Goal: Information Seeking & Learning: Compare options

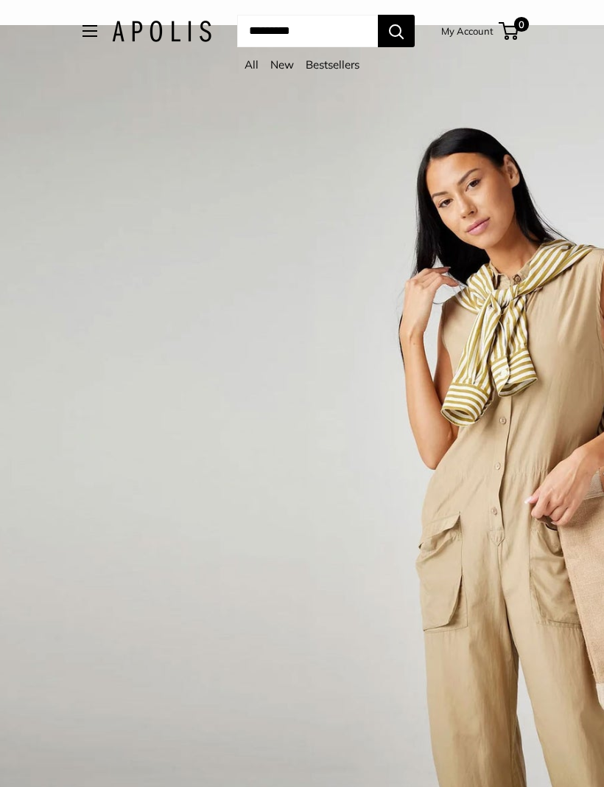
click at [326, 68] on link "Bestsellers" at bounding box center [333, 65] width 54 height 14
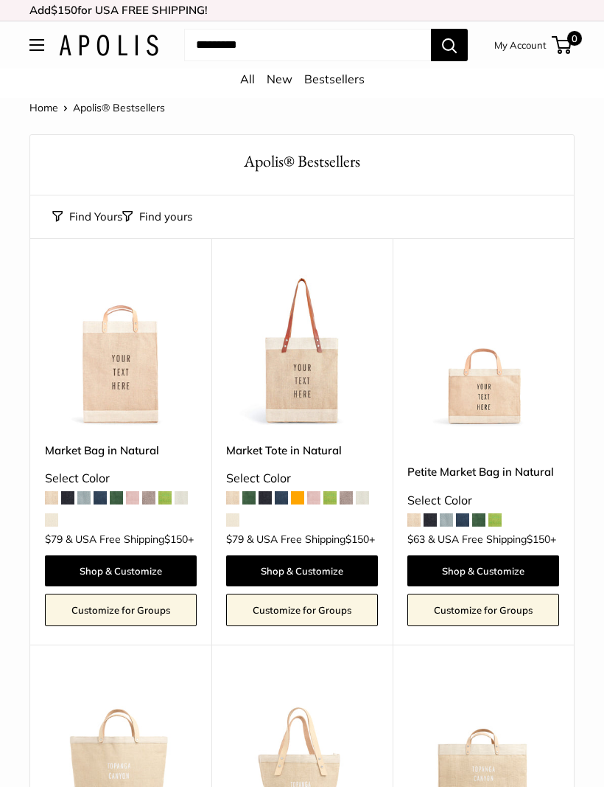
click at [243, 85] on link "All" at bounding box center [247, 79] width 15 height 15
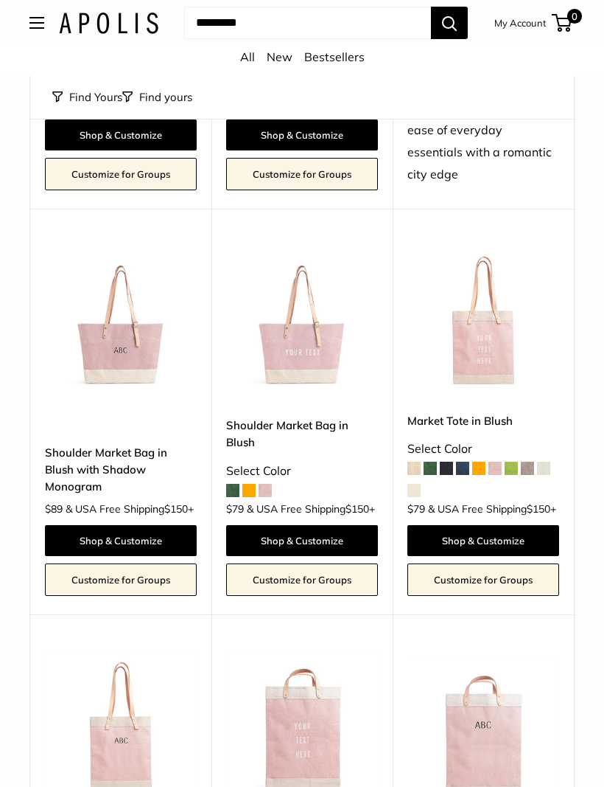
scroll to position [1584, 0]
click at [231, 497] on span at bounding box center [232, 490] width 13 height 13
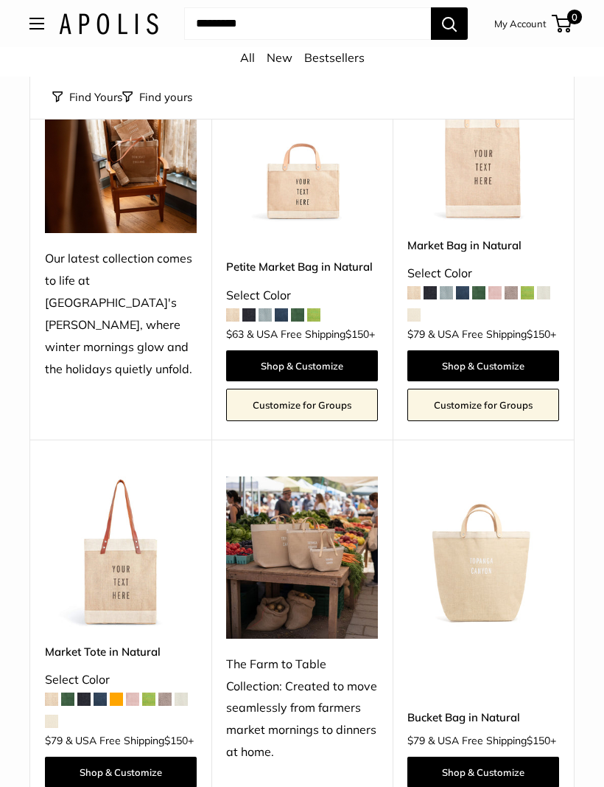
scroll to position [159, 0]
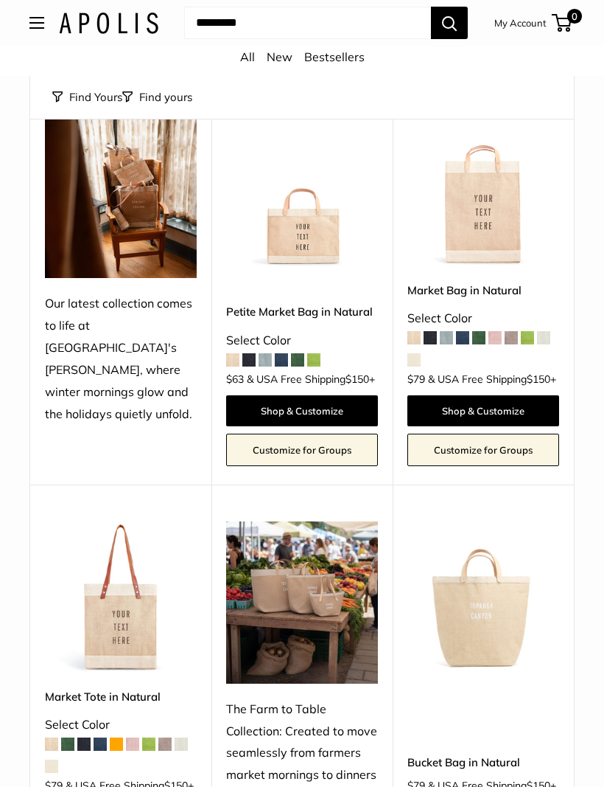
click at [72, 20] on img at bounding box center [109, 23] width 100 height 21
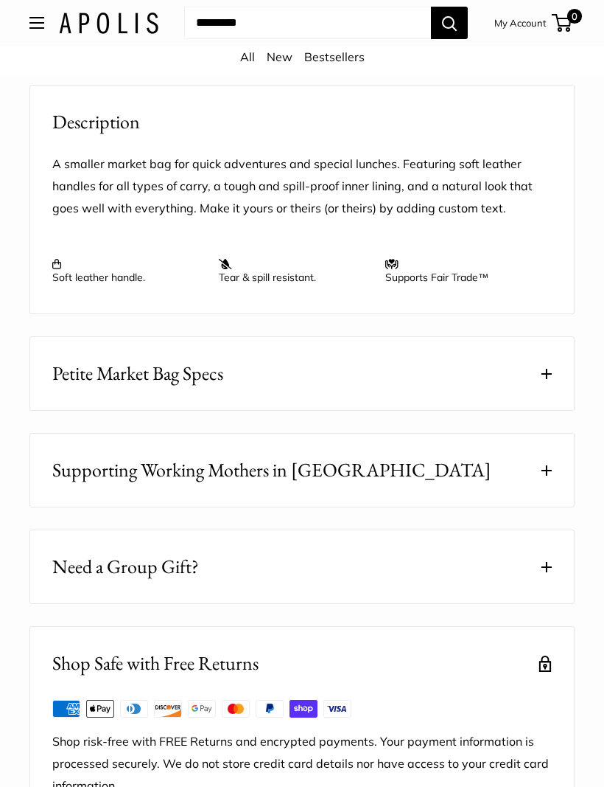
scroll to position [1463, 0]
click at [96, 373] on span "Petite Market Bag Specs" at bounding box center [137, 373] width 171 height 29
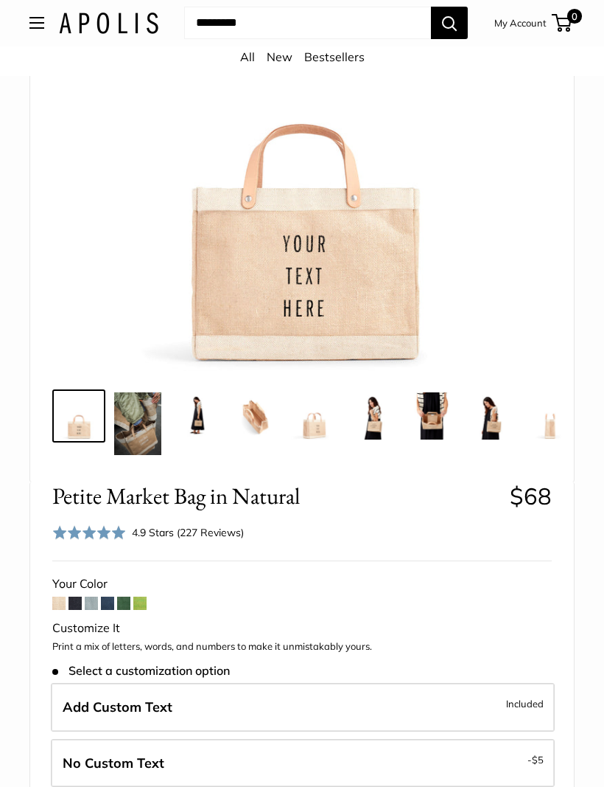
scroll to position [232, 0]
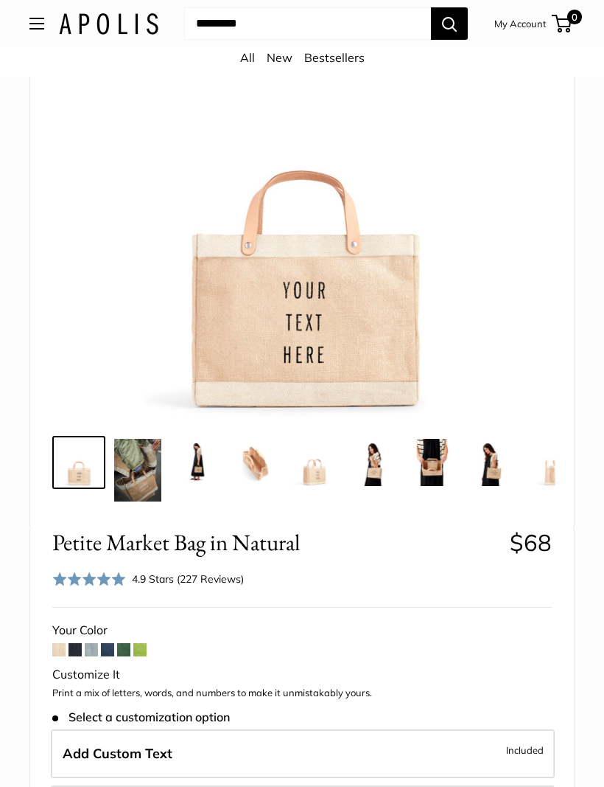
click at [136, 470] on img at bounding box center [137, 470] width 47 height 63
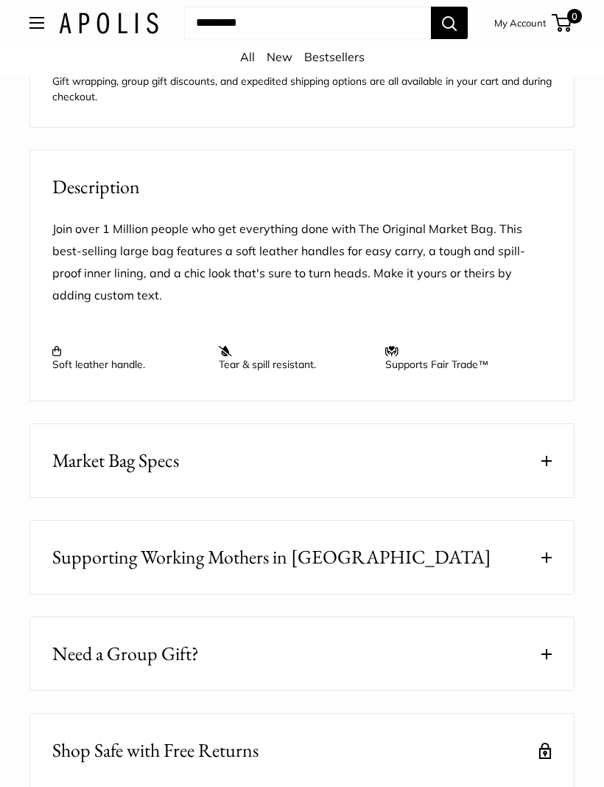
scroll to position [1568, 0]
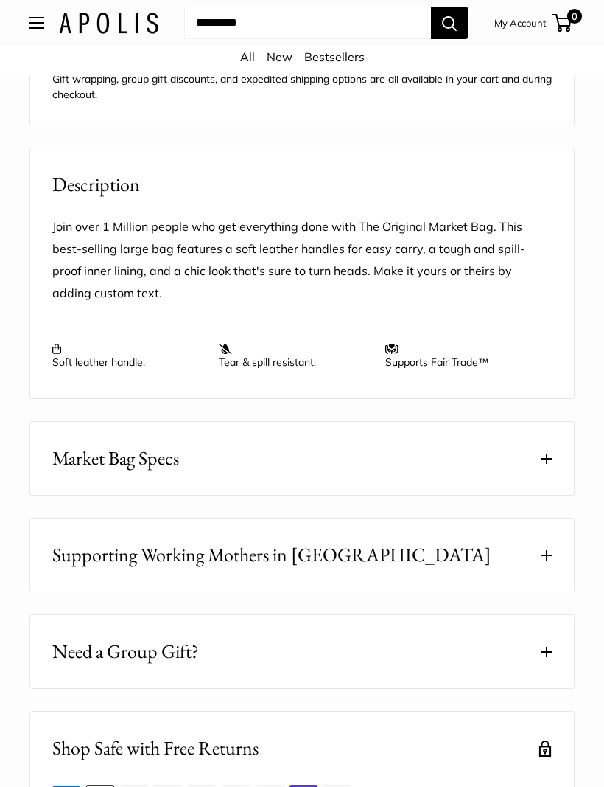
click at [101, 465] on span "Market Bag Specs" at bounding box center [115, 459] width 127 height 29
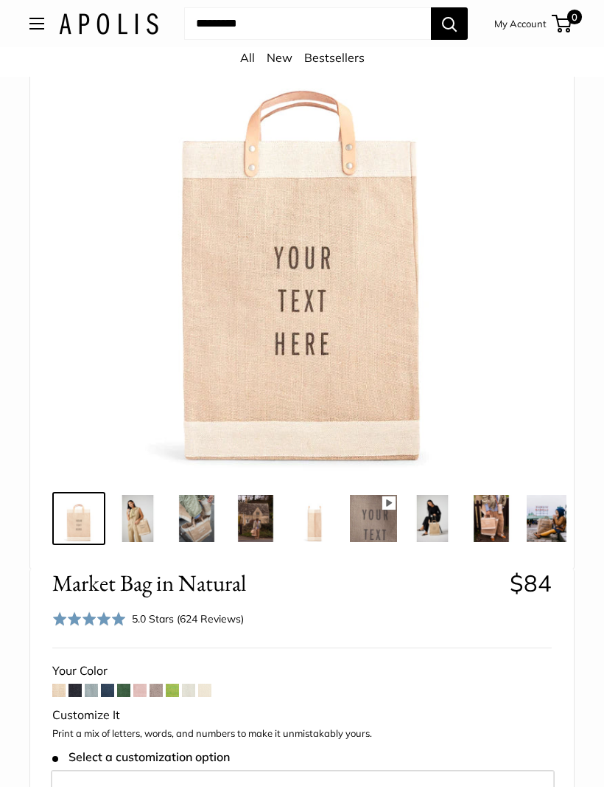
scroll to position [177, 0]
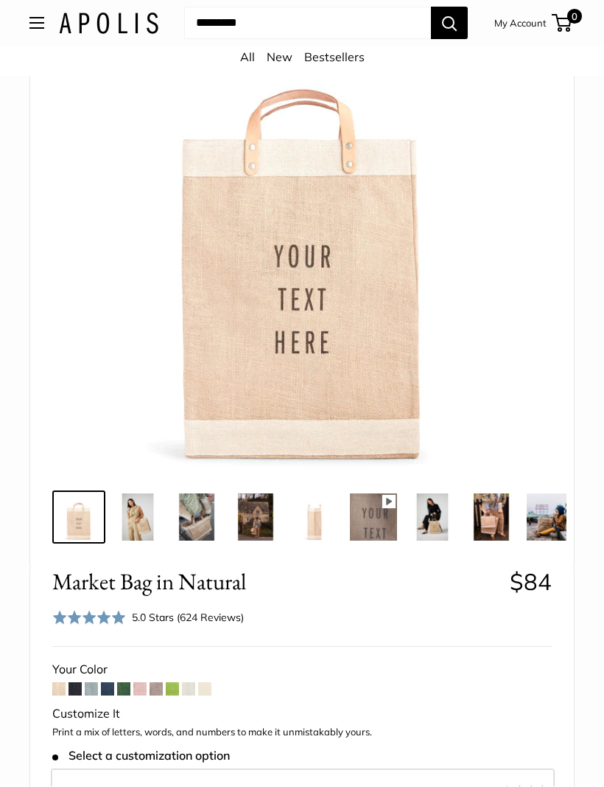
click at [137, 521] on img at bounding box center [137, 517] width 47 height 47
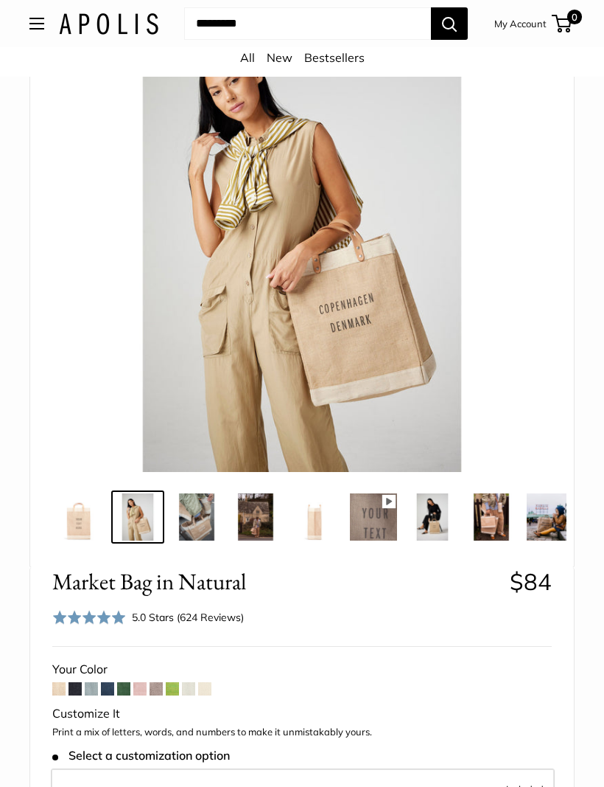
click at [209, 513] on img at bounding box center [196, 516] width 47 height 47
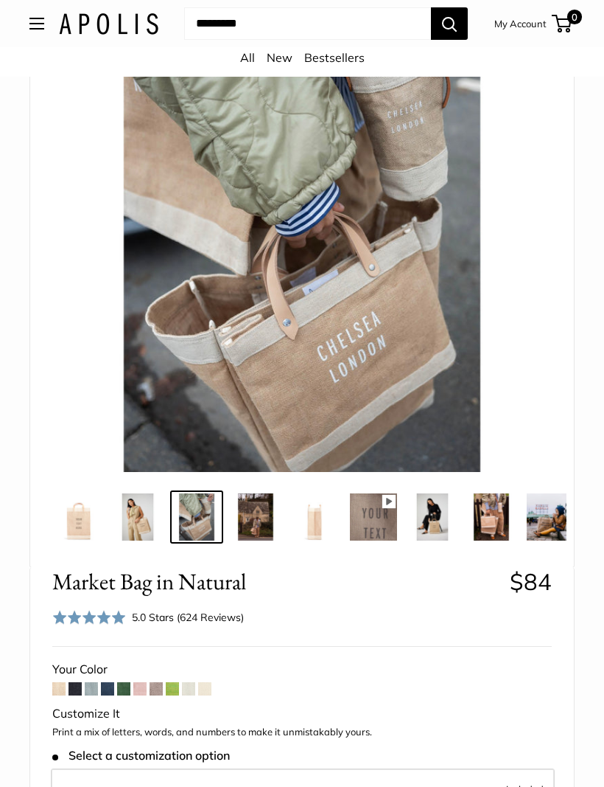
click at [254, 521] on img at bounding box center [255, 516] width 47 height 47
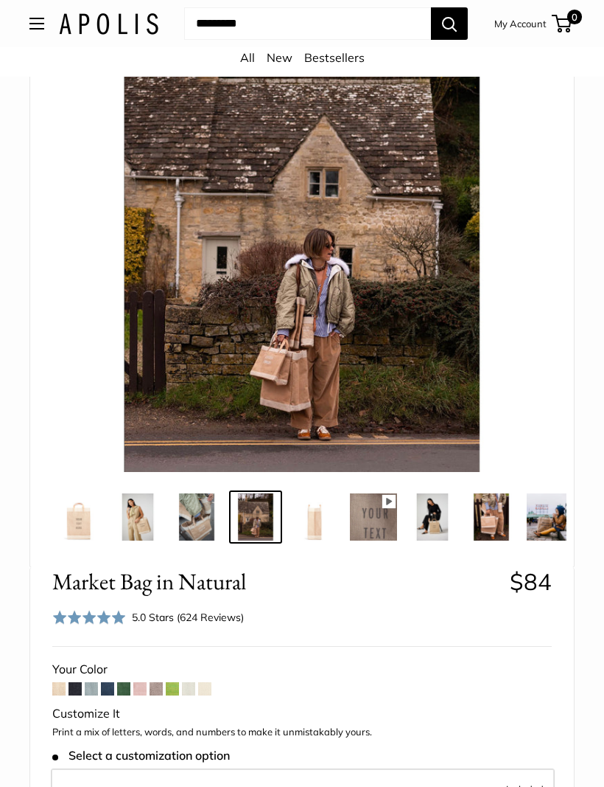
click at [425, 511] on img at bounding box center [432, 516] width 47 height 47
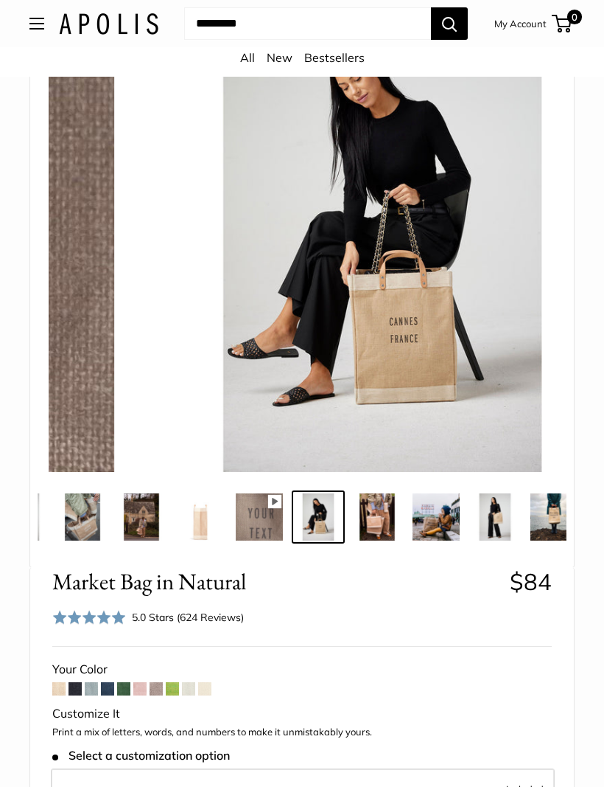
scroll to position [0, 118]
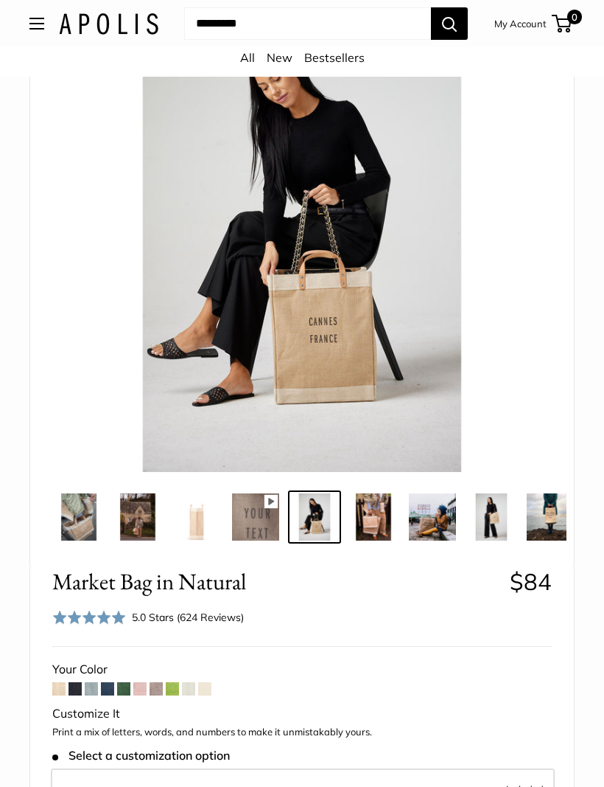
click at [427, 503] on img at bounding box center [432, 516] width 47 height 47
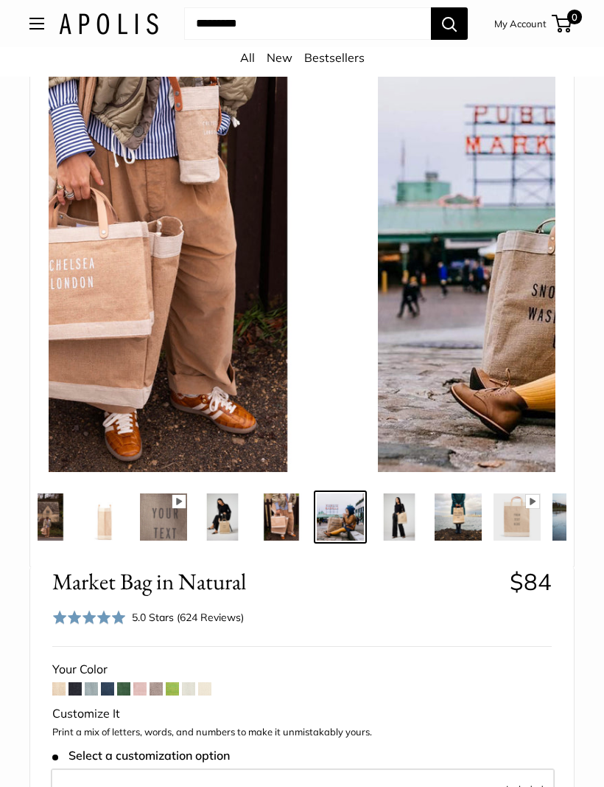
scroll to position [0, 236]
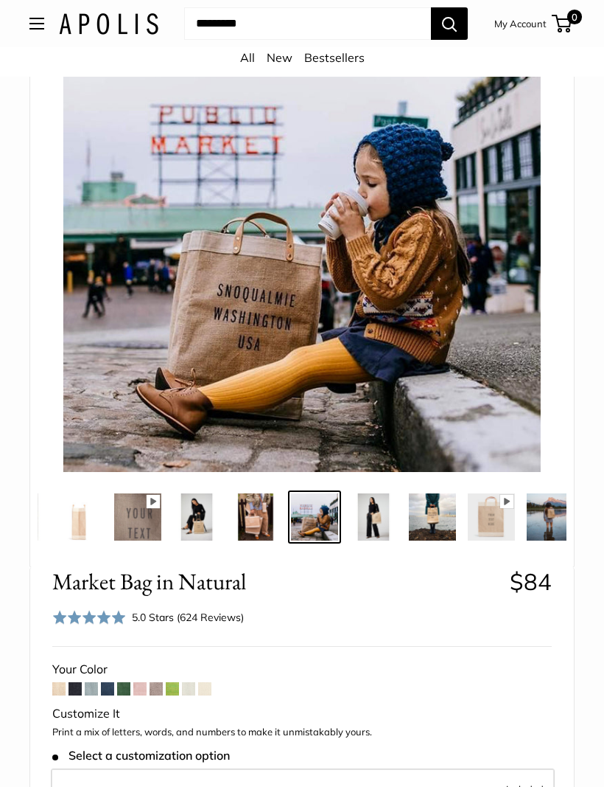
click at [484, 514] on img at bounding box center [491, 516] width 47 height 47
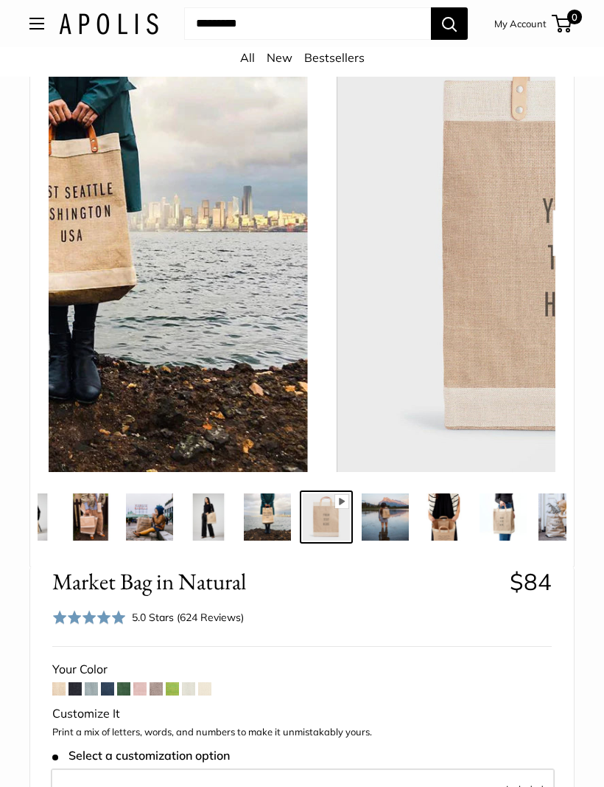
scroll to position [0, 413]
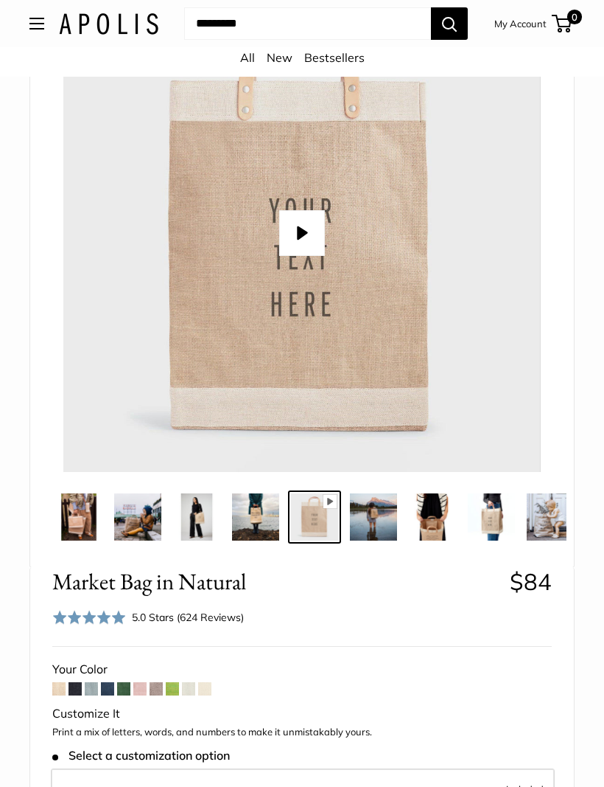
click at [377, 517] on img at bounding box center [373, 516] width 47 height 47
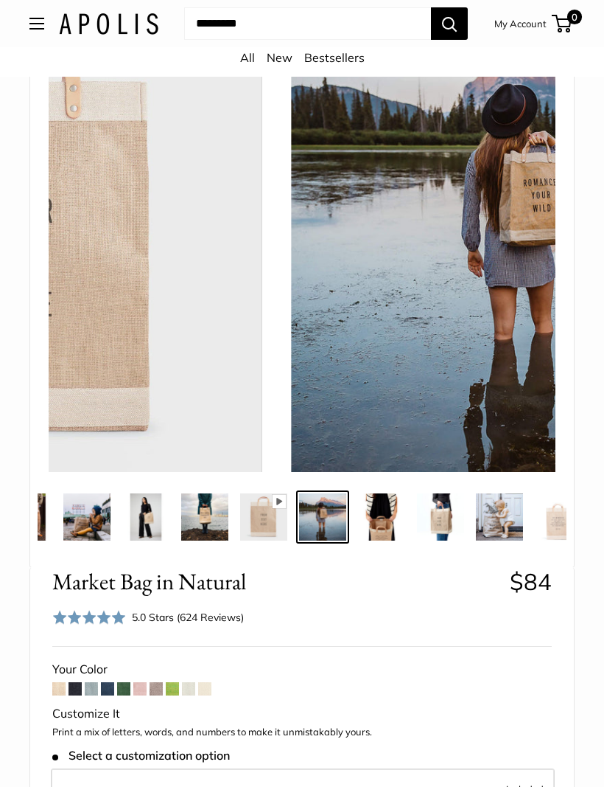
scroll to position [0, 472]
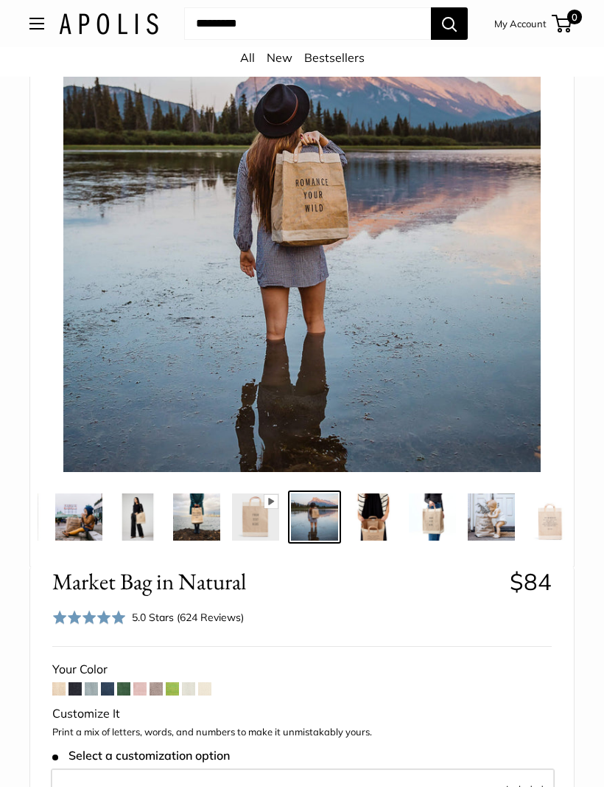
click at [377, 509] on img at bounding box center [373, 516] width 47 height 47
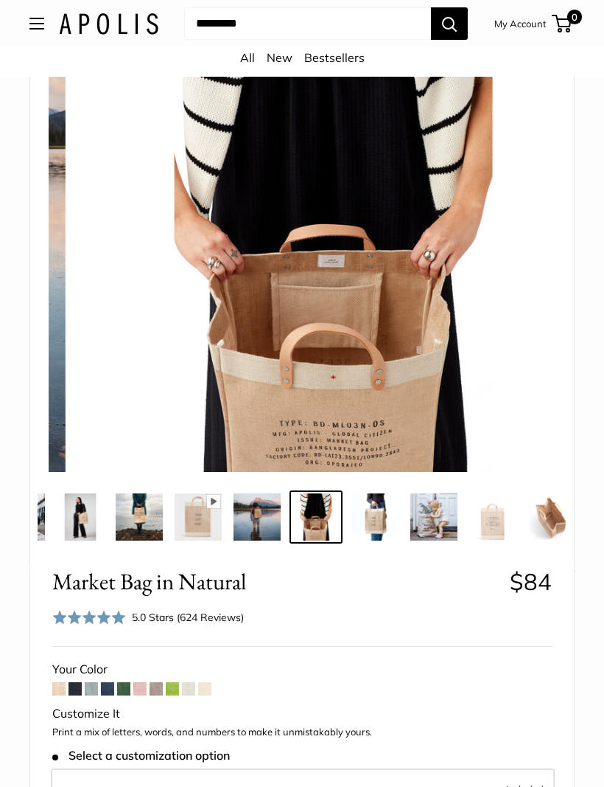
scroll to position [0, 531]
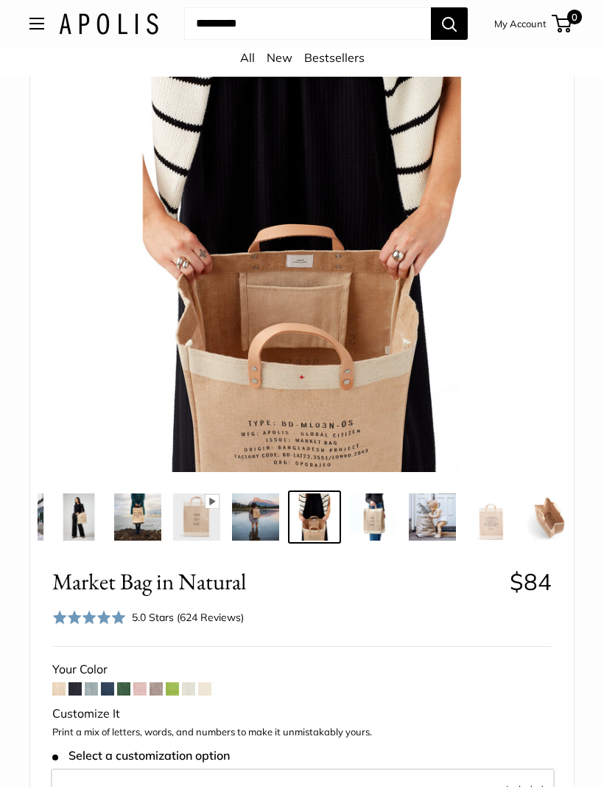
click at [427, 505] on img at bounding box center [432, 516] width 47 height 47
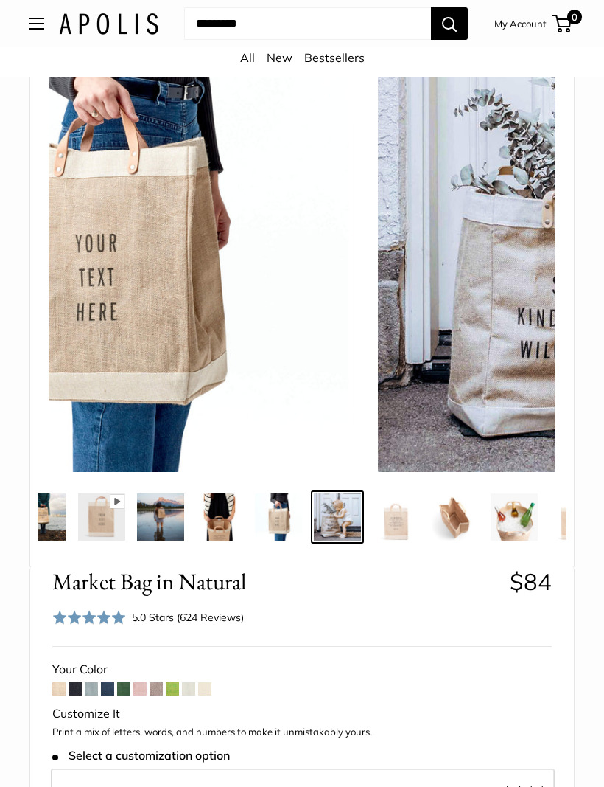
scroll to position [0, 649]
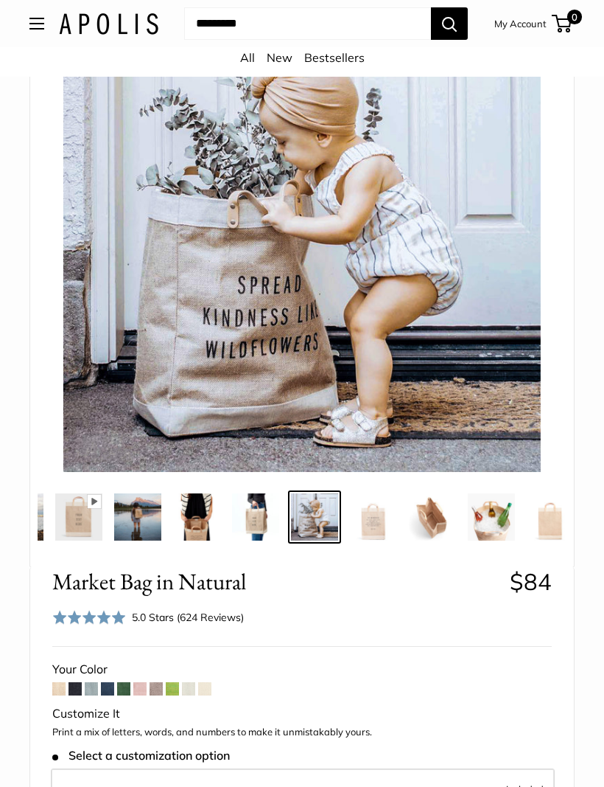
click at [486, 514] on img at bounding box center [491, 516] width 47 height 47
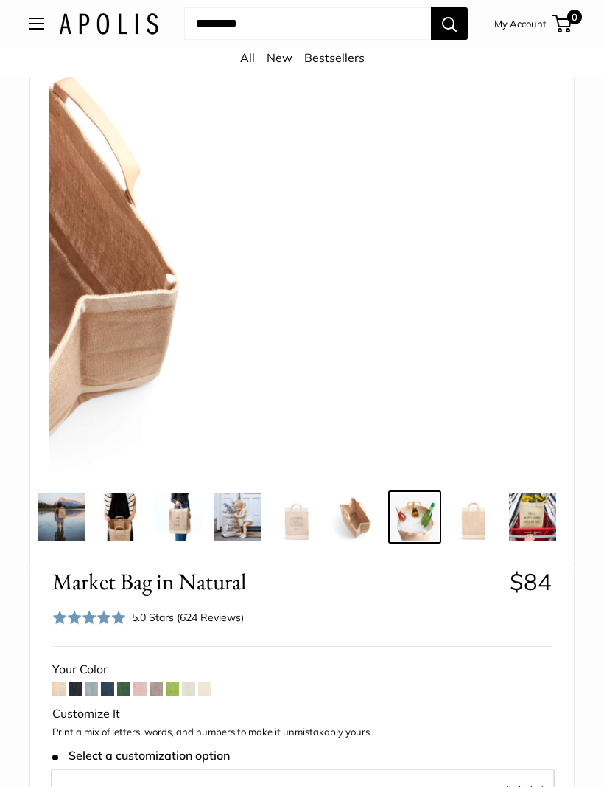
scroll to position [0, 733]
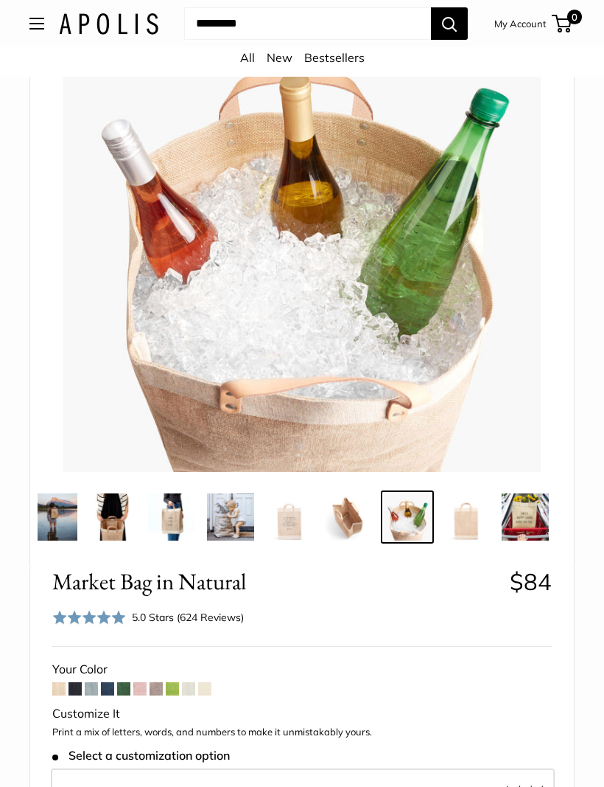
click at [523, 508] on img at bounding box center [525, 516] width 47 height 47
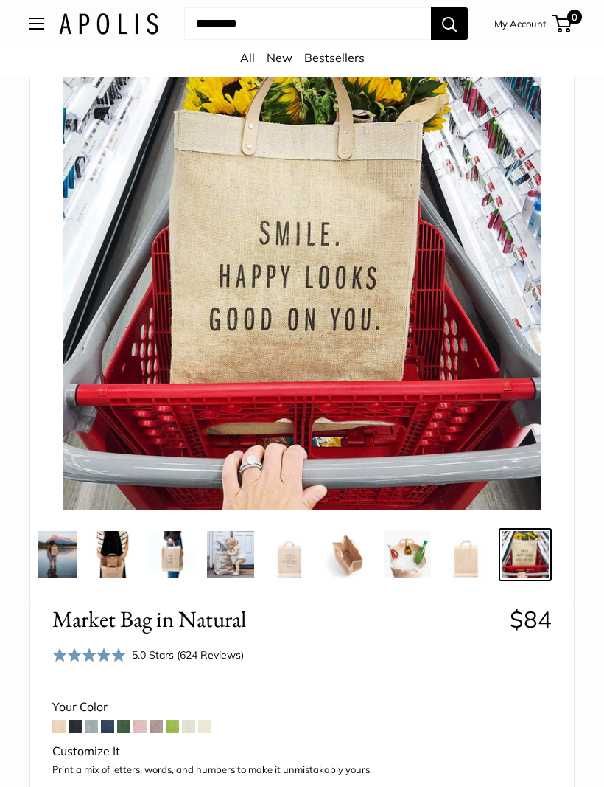
scroll to position [139, 0]
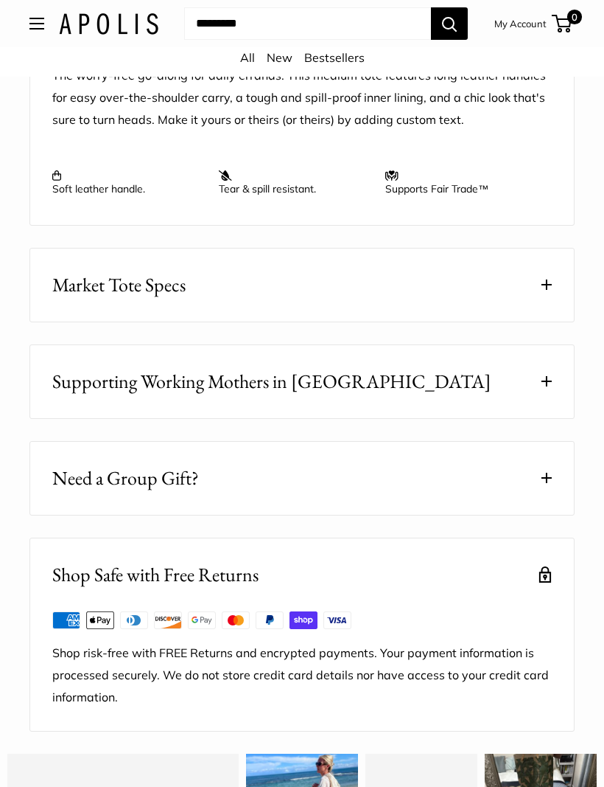
scroll to position [1630, 0]
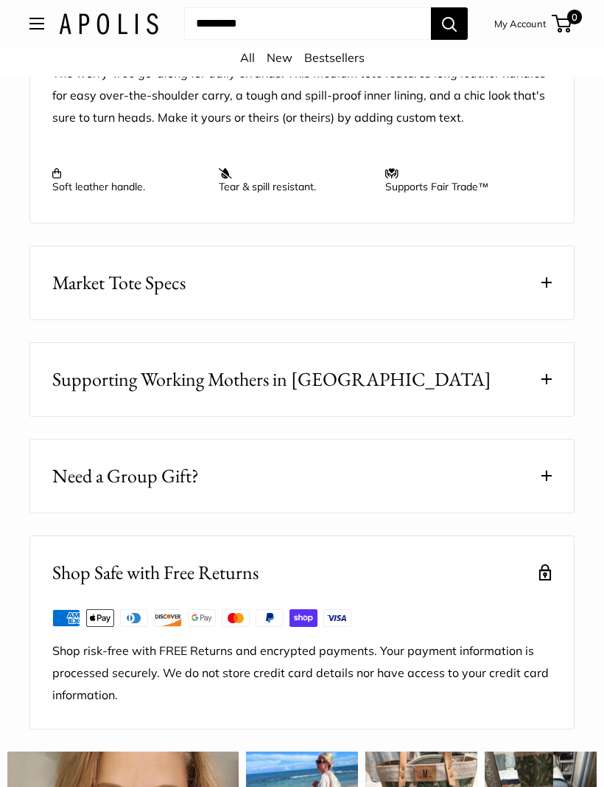
click at [83, 286] on span "Market Tote Specs" at bounding box center [118, 282] width 133 height 29
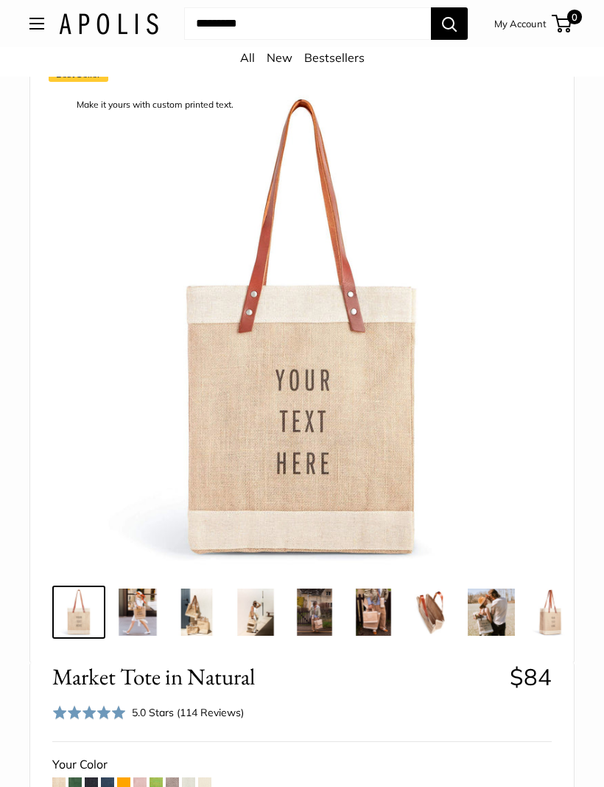
scroll to position [80, 0]
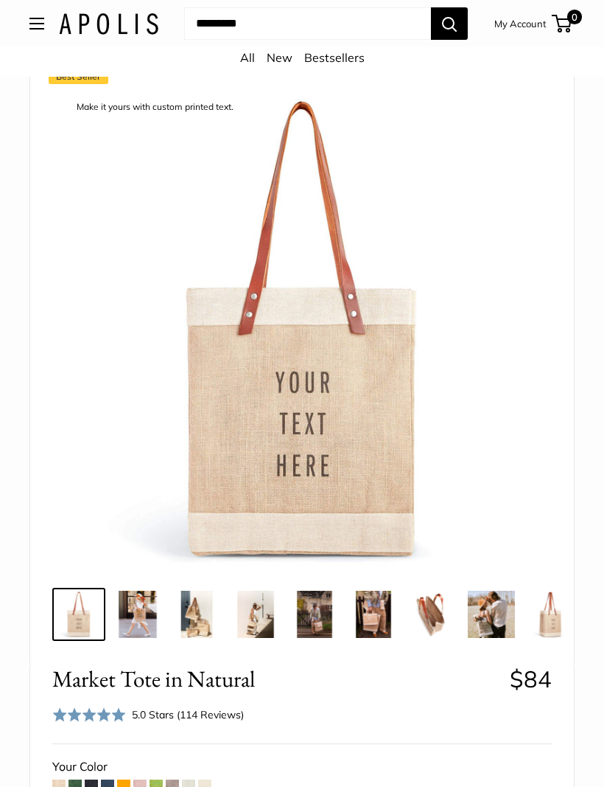
click at [134, 610] on img at bounding box center [137, 613] width 47 height 47
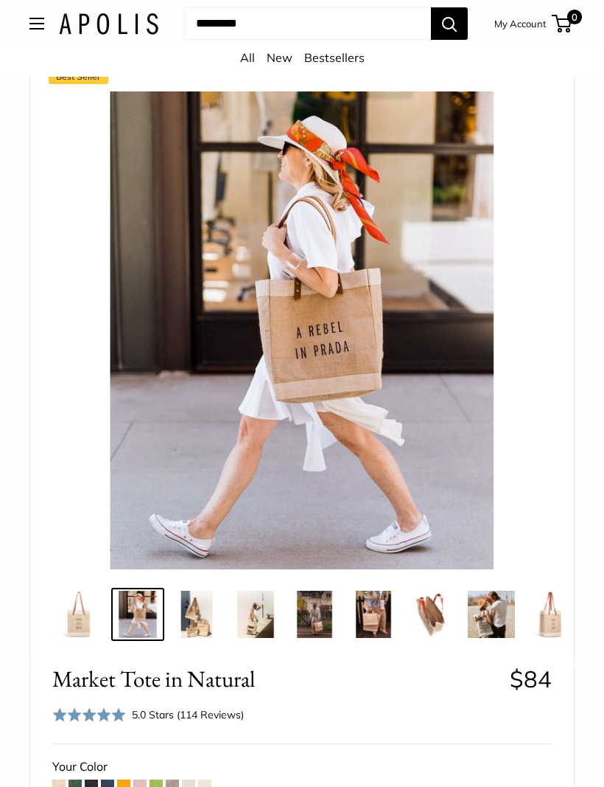
click at [253, 609] on img at bounding box center [255, 613] width 47 height 47
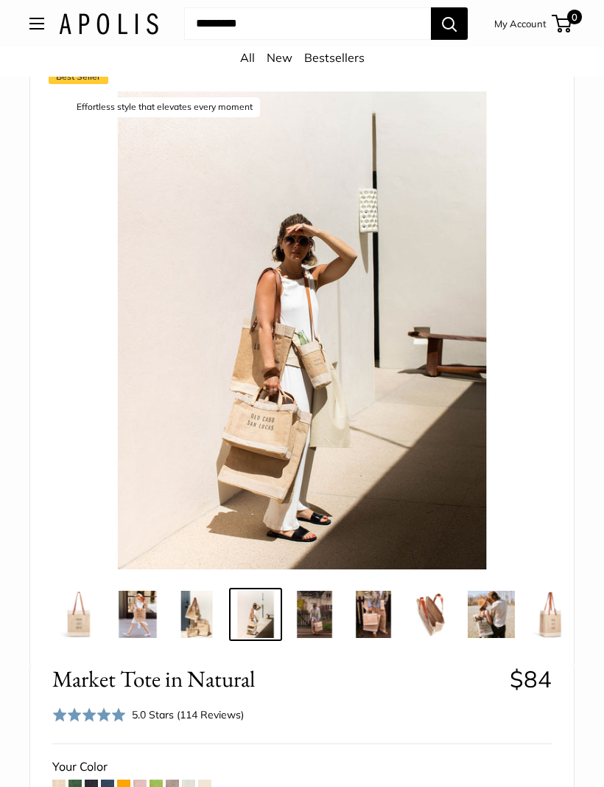
click at [369, 604] on img at bounding box center [373, 613] width 47 height 47
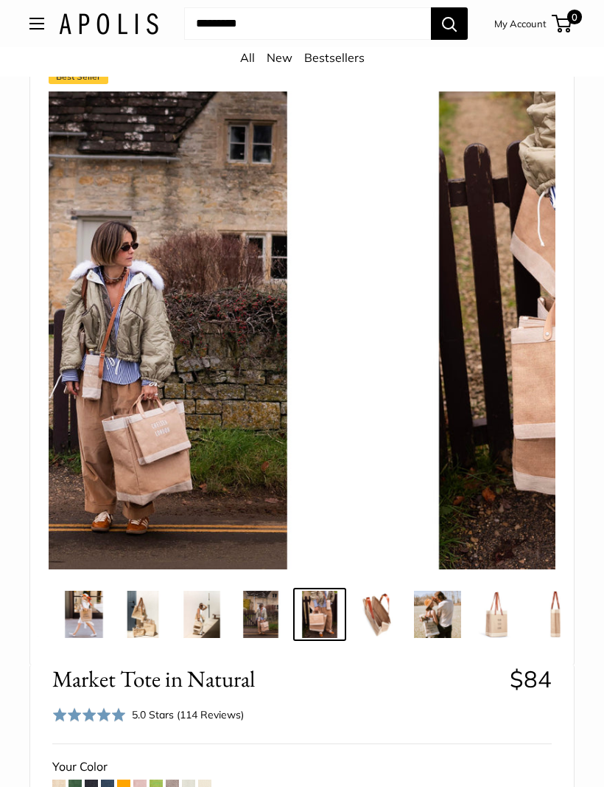
scroll to position [0, 59]
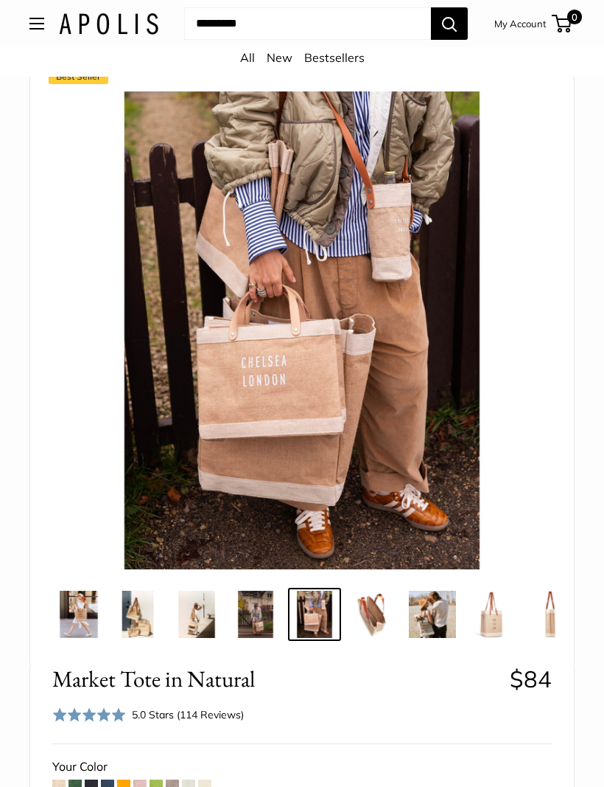
click at [428, 605] on img at bounding box center [432, 613] width 47 height 47
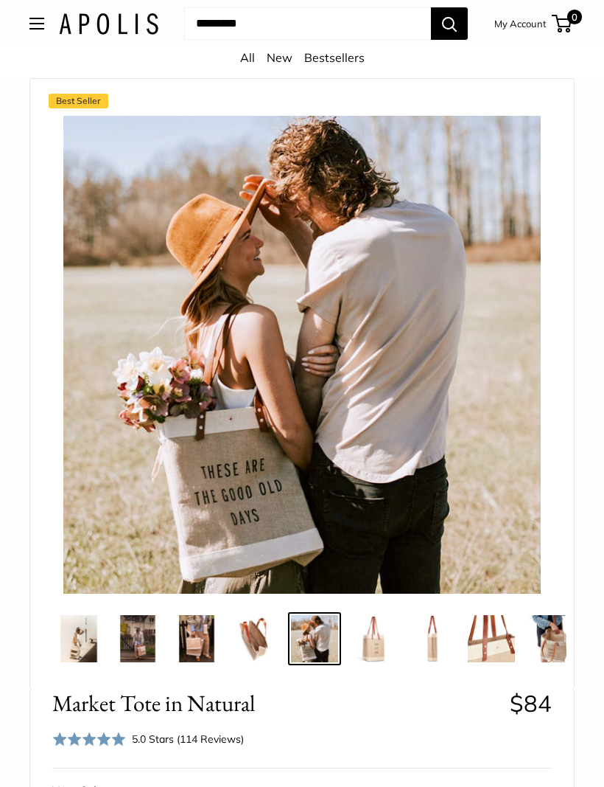
scroll to position [0, 0]
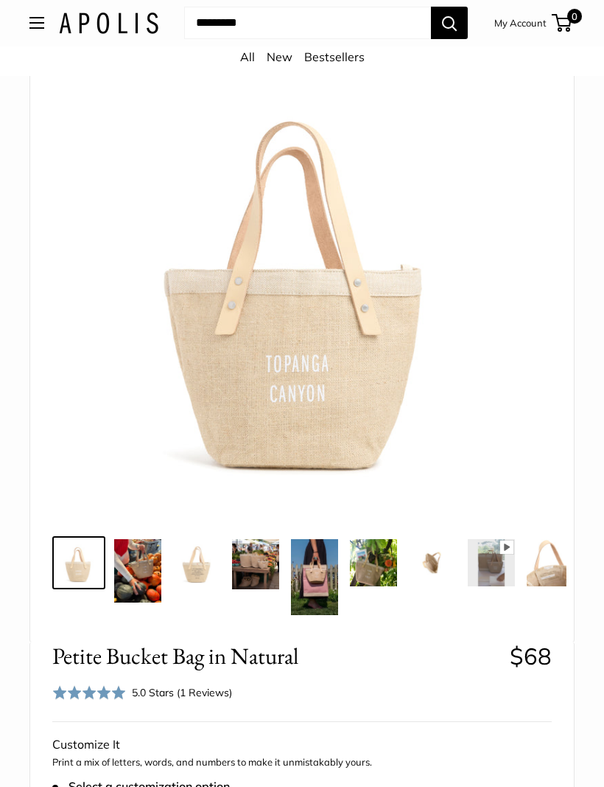
scroll to position [132, 0]
click at [248, 557] on img at bounding box center [255, 564] width 47 height 50
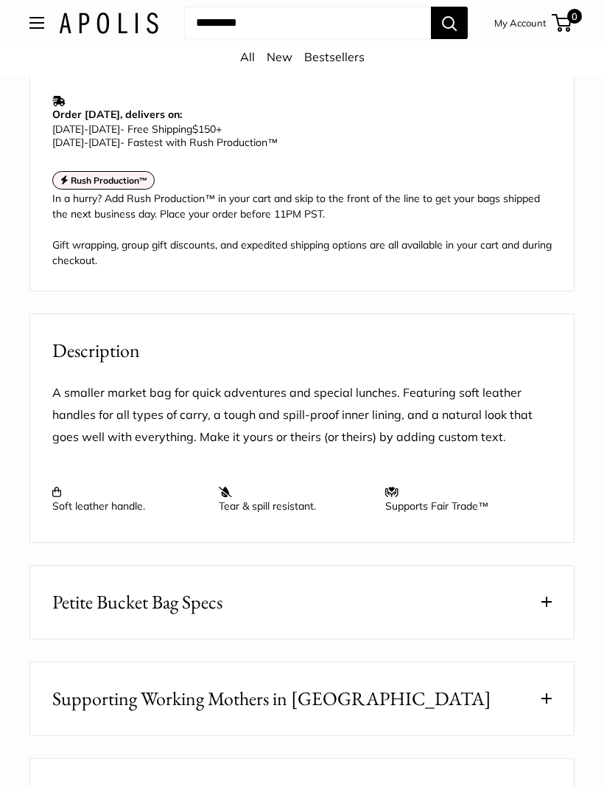
scroll to position [1236, 0]
click at [91, 612] on span "Petite Bucket Bag Specs" at bounding box center [137, 602] width 170 height 29
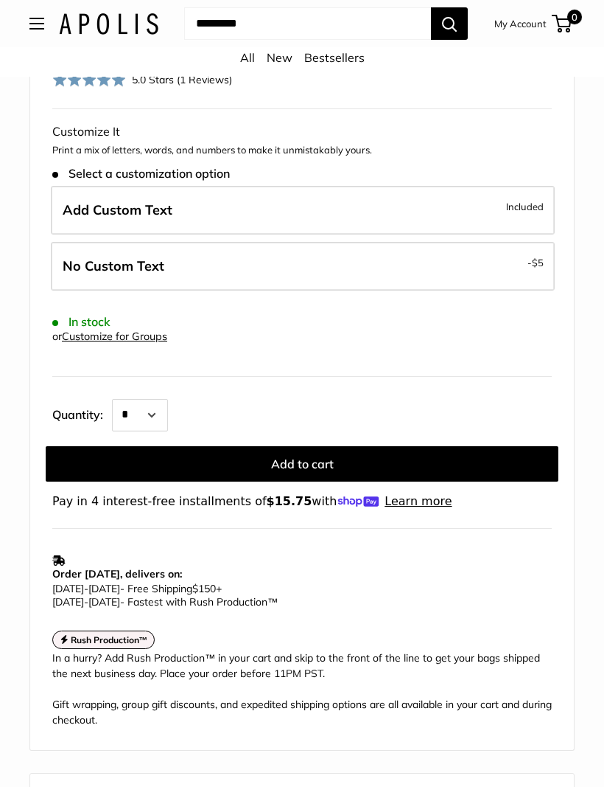
scroll to position [759, 0]
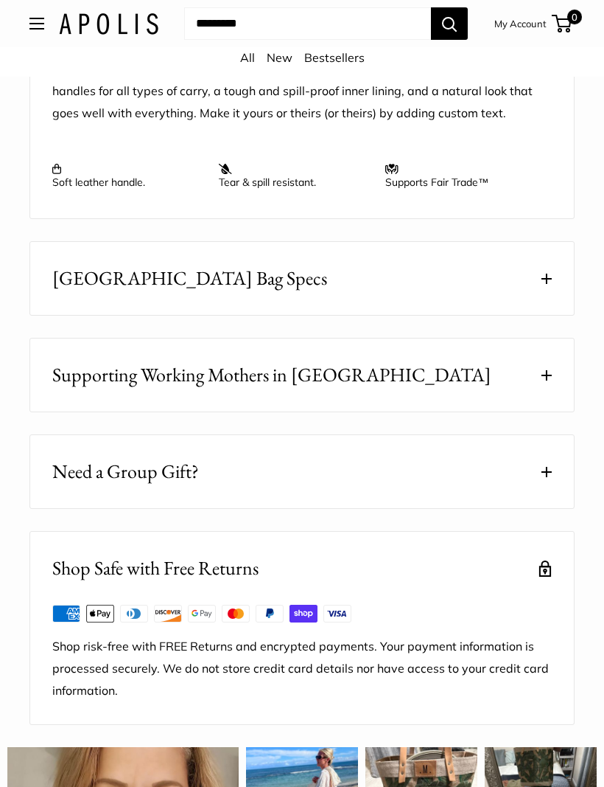
scroll to position [1466, 0]
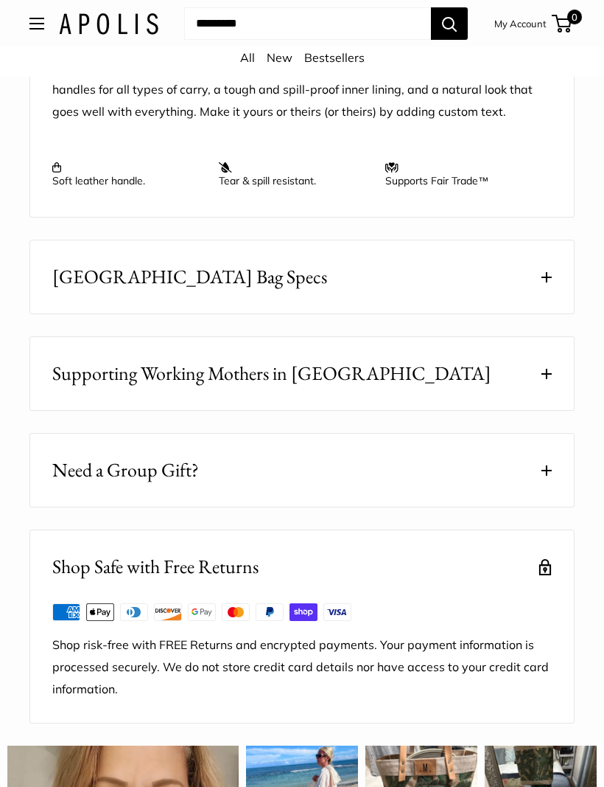
click at [88, 289] on span "East West Market Bag Specs" at bounding box center [189, 276] width 275 height 29
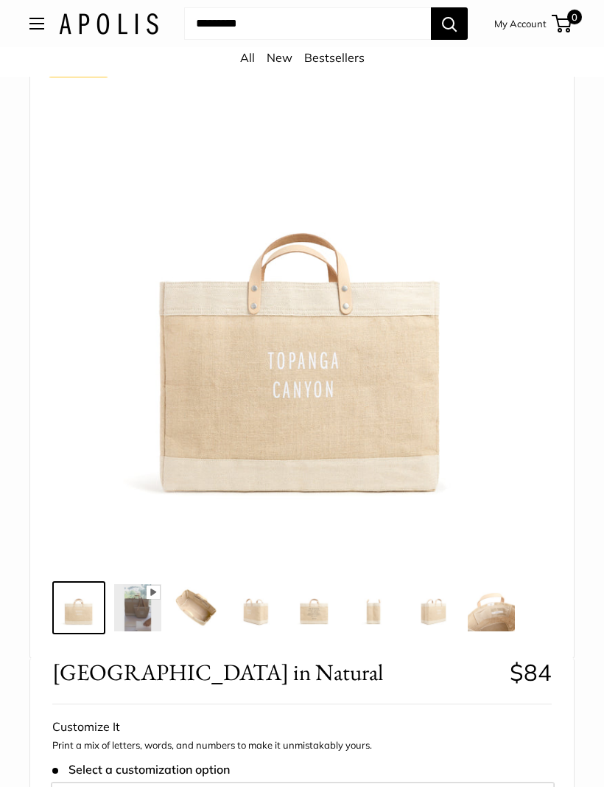
scroll to position [78, 0]
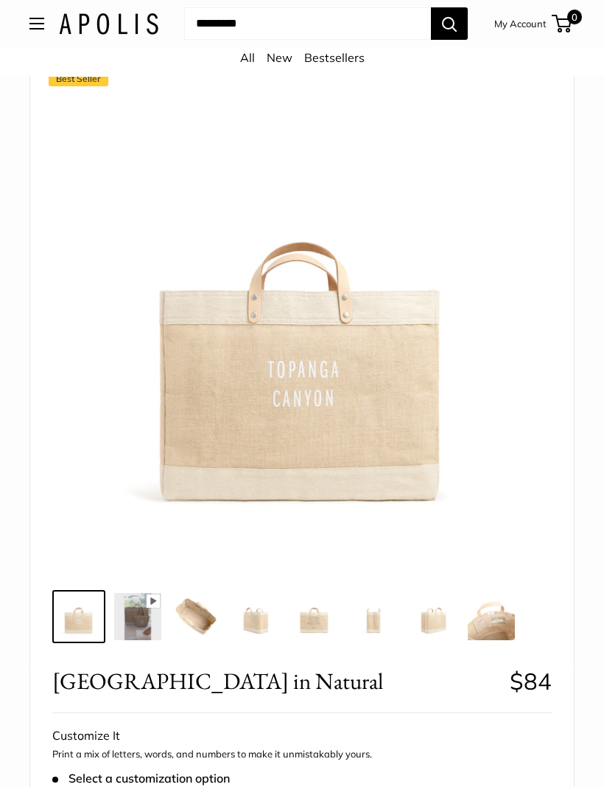
click at [196, 624] on img at bounding box center [196, 616] width 47 height 47
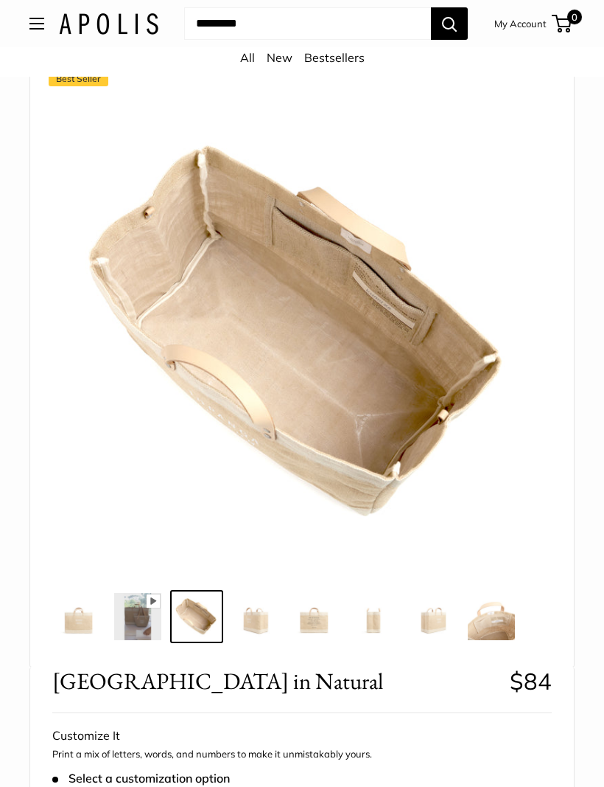
click at [314, 611] on img at bounding box center [314, 616] width 47 height 47
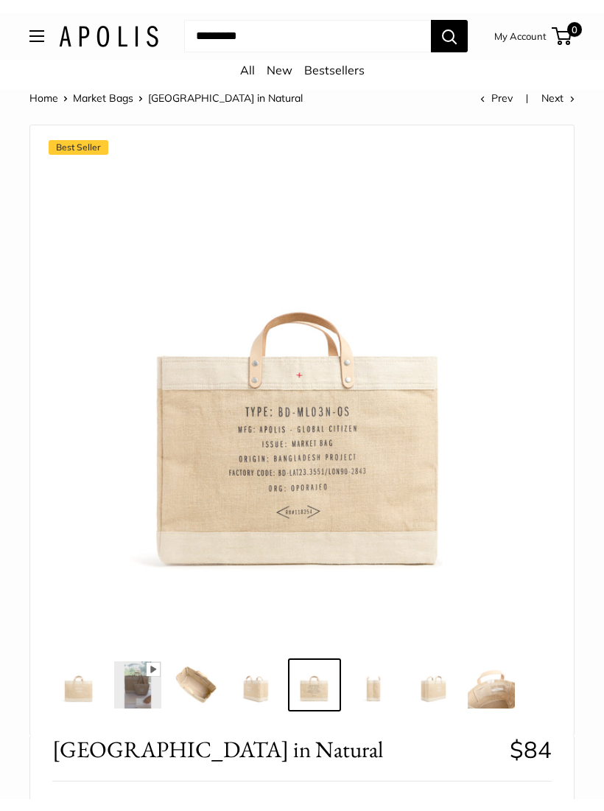
scroll to position [0, 0]
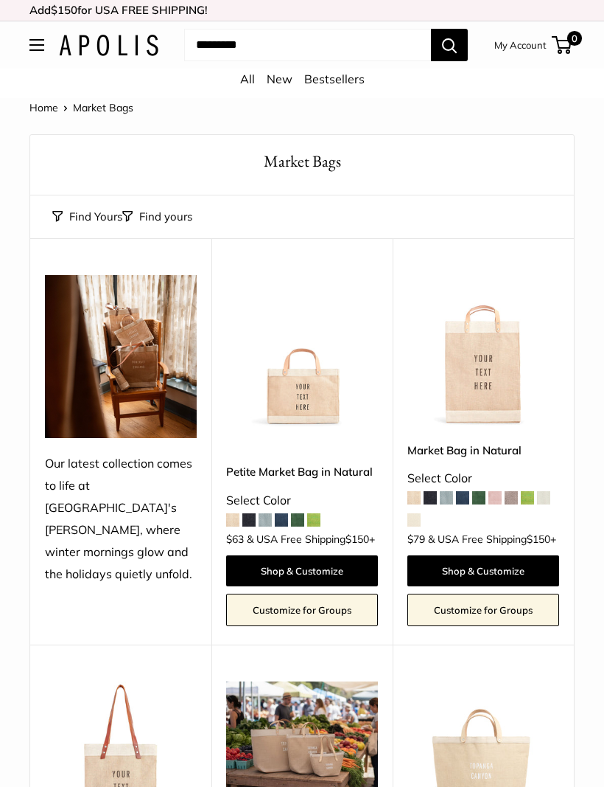
click at [32, 44] on button "Open menu" at bounding box center [36, 45] width 15 height 12
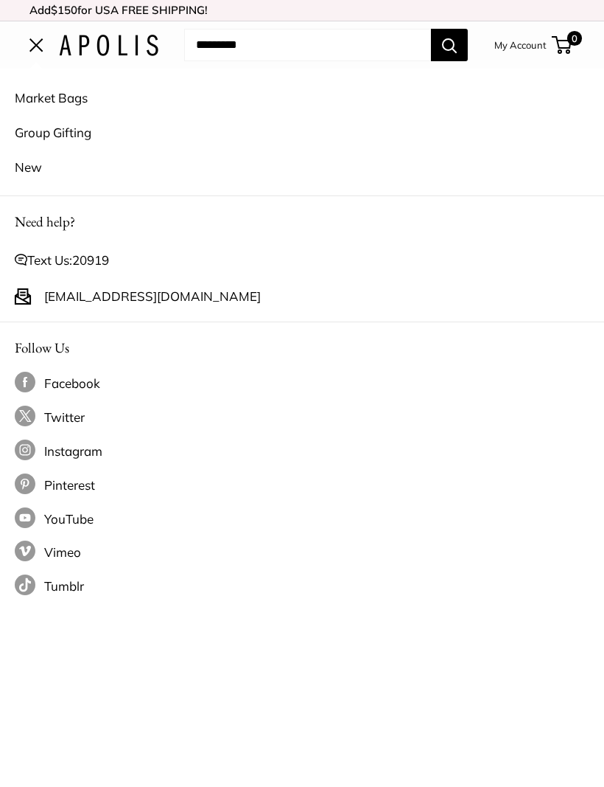
click at [28, 94] on link "Market Bags" at bounding box center [302, 97] width 575 height 35
